Goal: Information Seeking & Learning: Learn about a topic

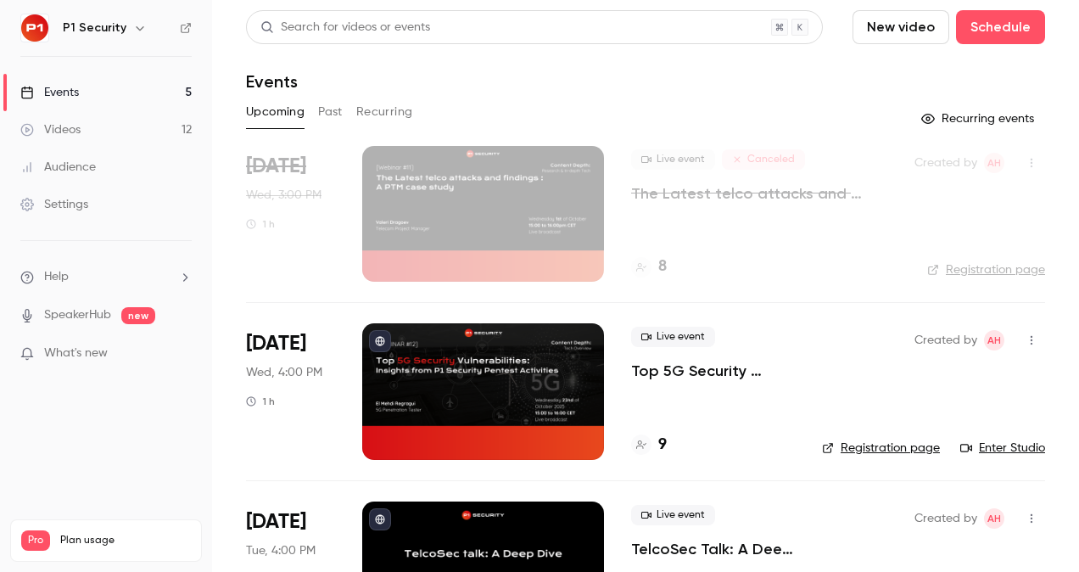
scroll to position [229, 0]
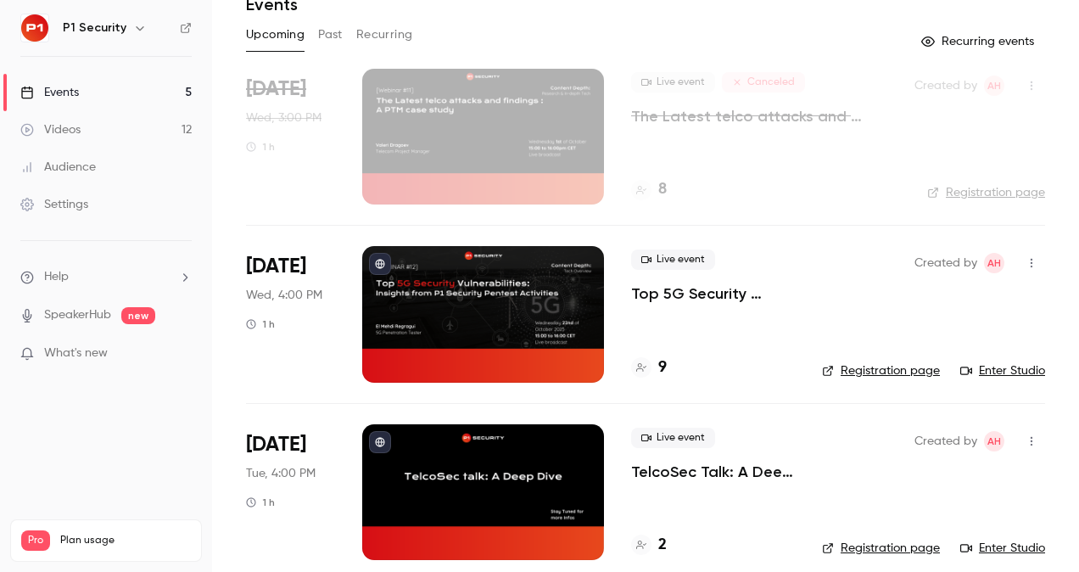
scroll to position [78, 0]
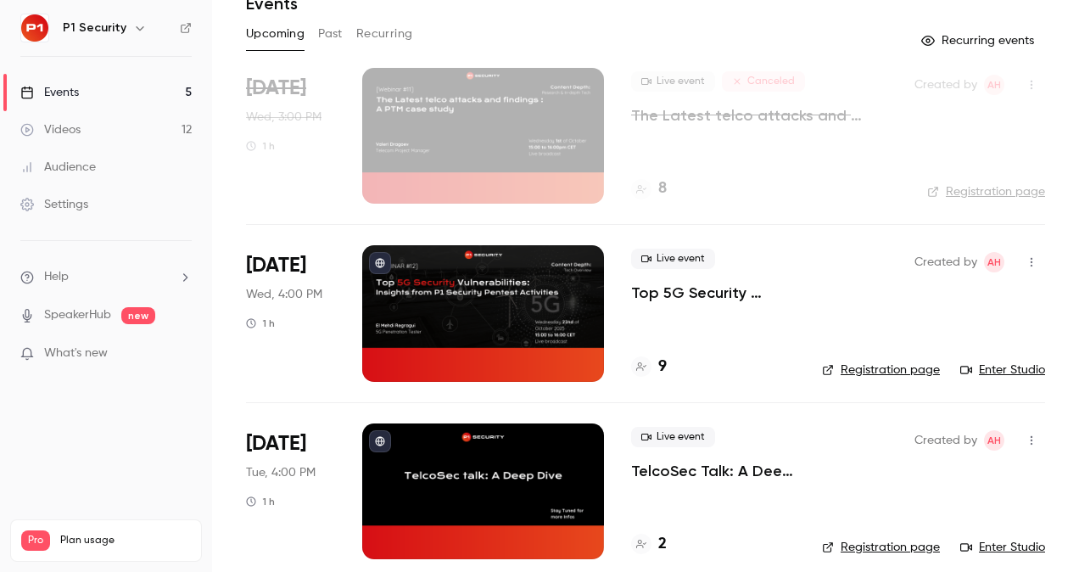
click at [668, 112] on p "The Latest telco attacks and findings : A PTM case study" at bounding box center [759, 115] width 256 height 20
